Goal: Information Seeking & Learning: Learn about a topic

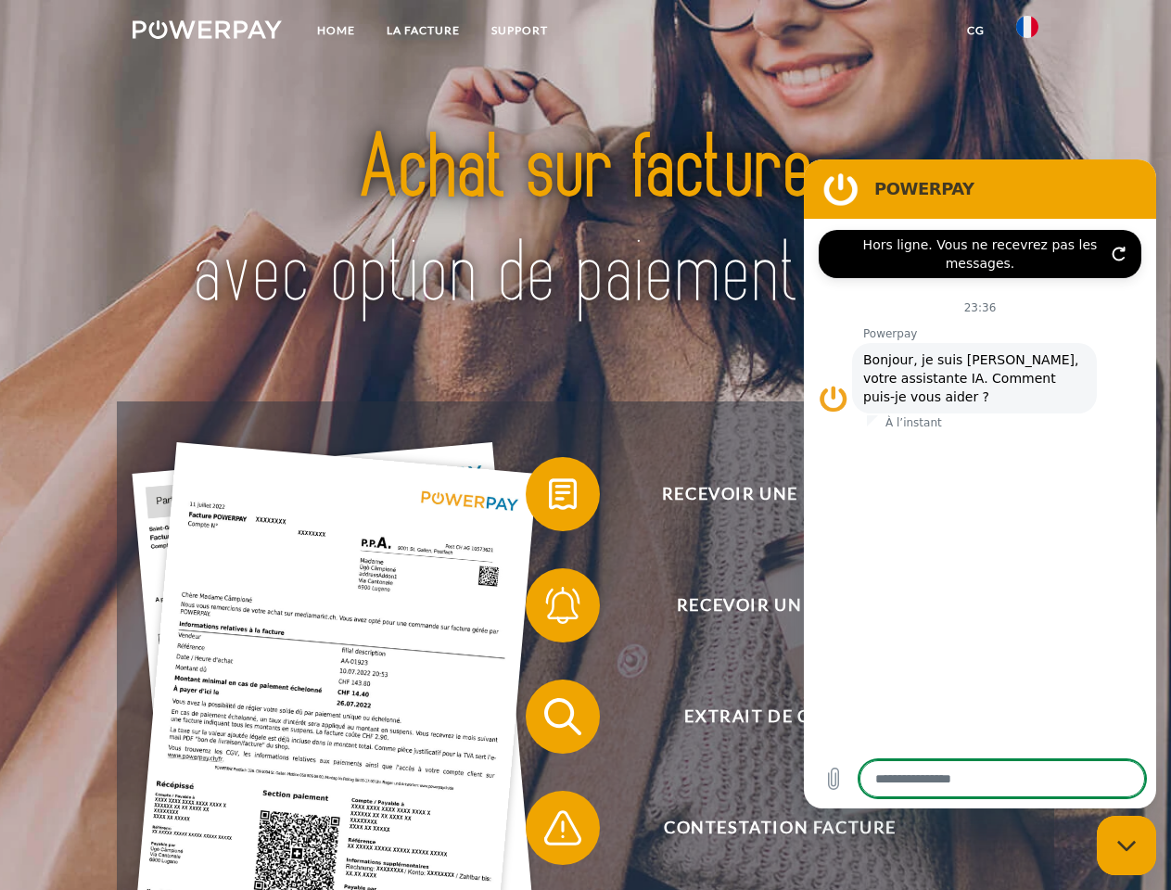
click at [207, 32] on img at bounding box center [207, 29] width 149 height 19
click at [1028, 32] on img at bounding box center [1027, 27] width 22 height 22
click at [976, 31] on link "CG" at bounding box center [976, 30] width 49 height 33
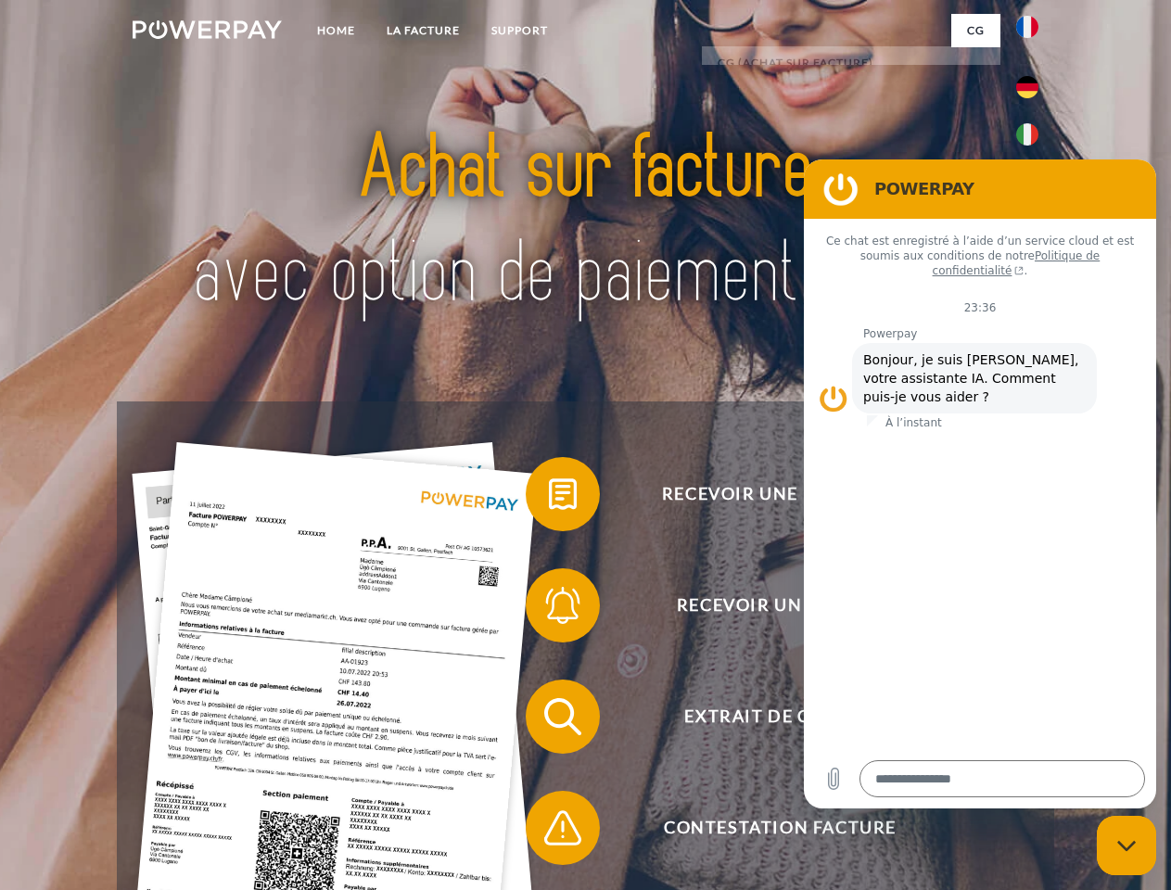
click at [549, 498] on span at bounding box center [535, 494] width 93 height 93
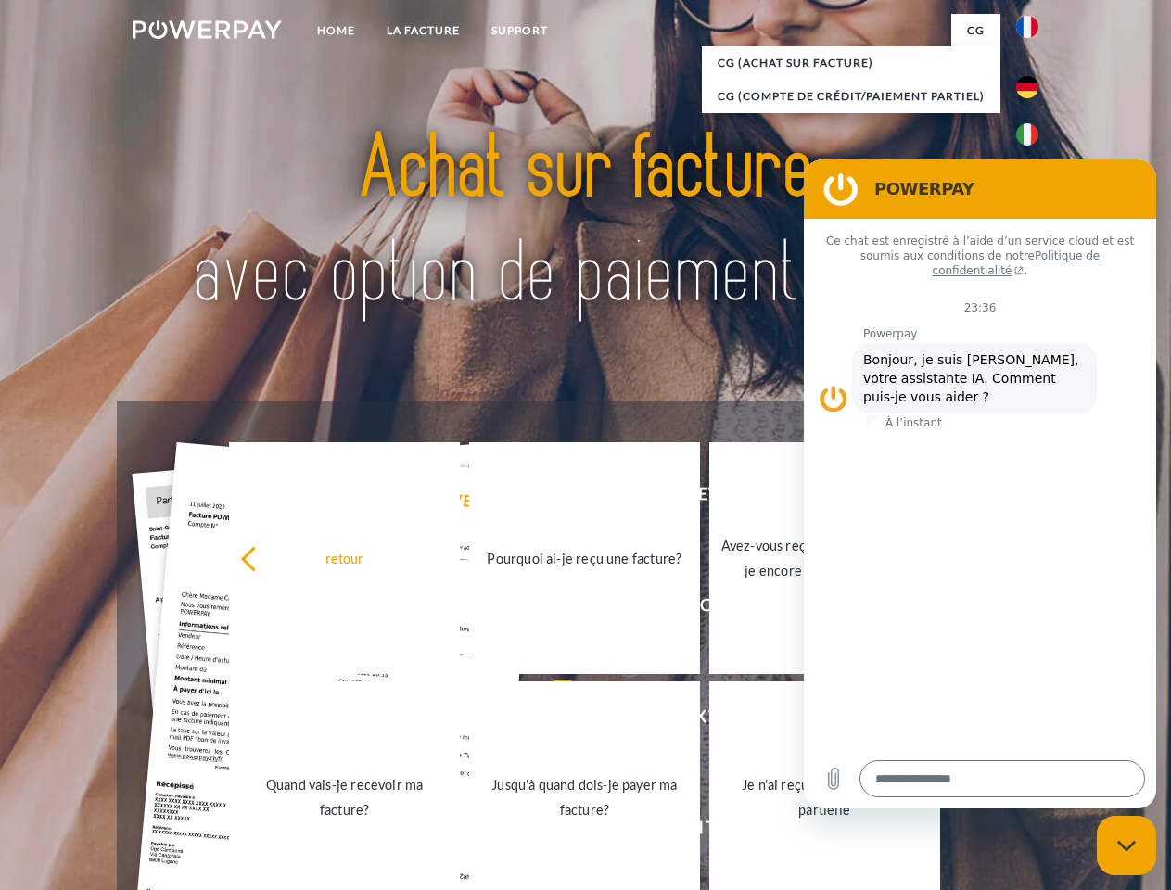
click at [549, 721] on link "Jusqu'à quand dois-je payer ma facture?" at bounding box center [584, 798] width 231 height 232
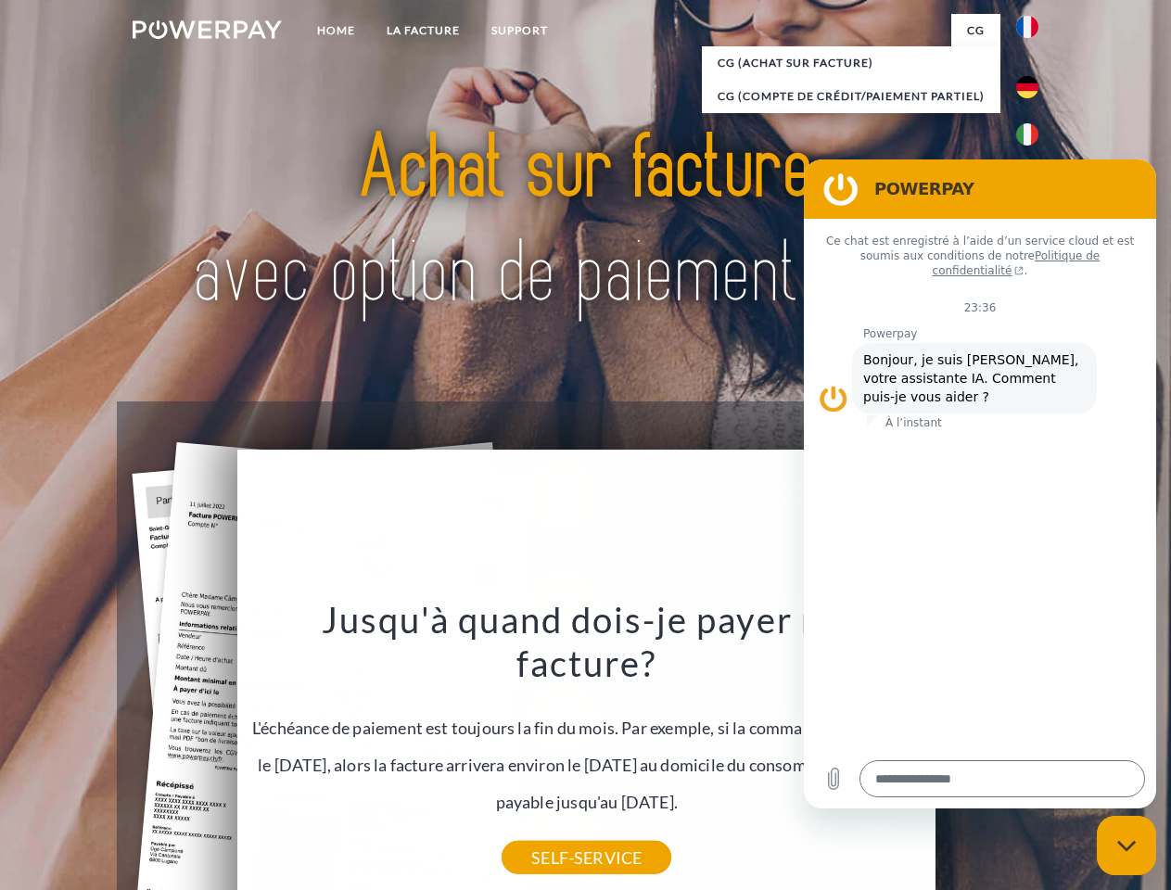
click at [1127, 846] on icon "Fermer la fenêtre de messagerie" at bounding box center [1127, 846] width 19 height 12
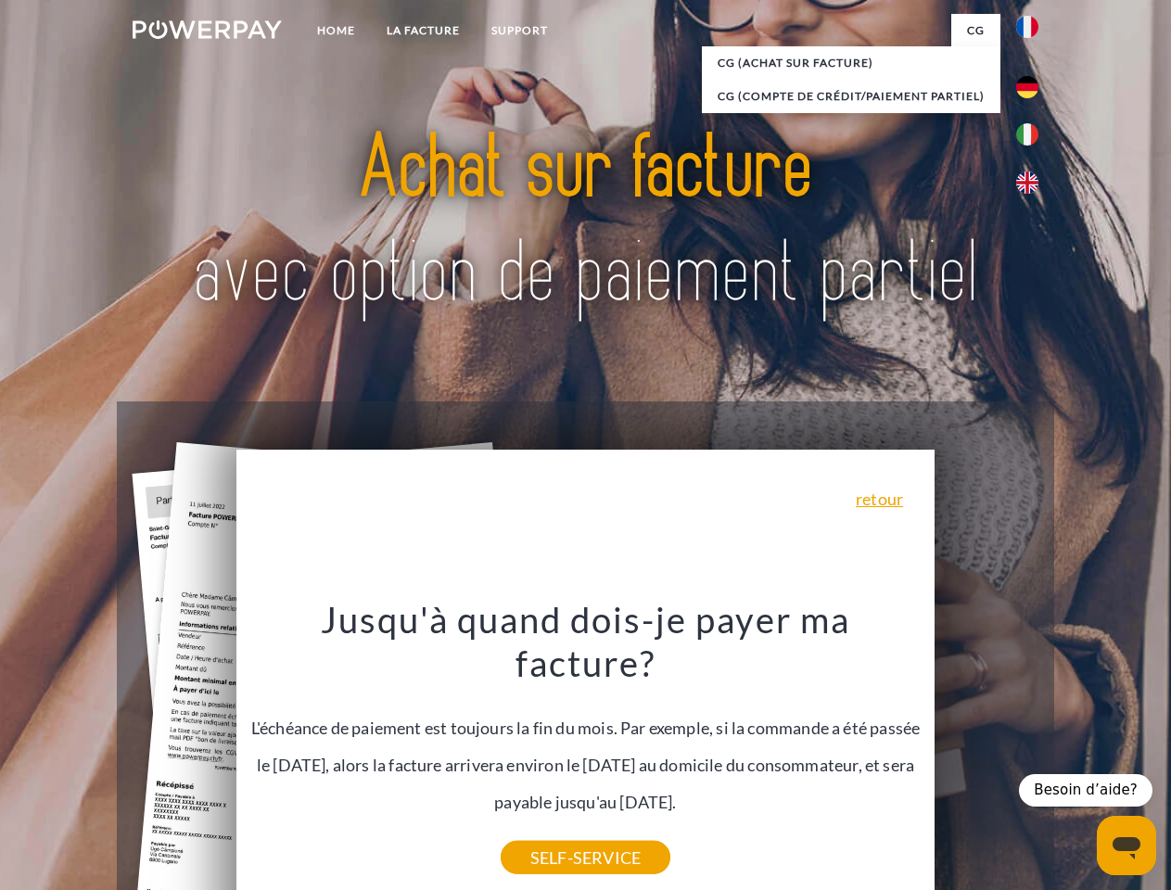
type textarea "*"
